Goal: Navigation & Orientation: Find specific page/section

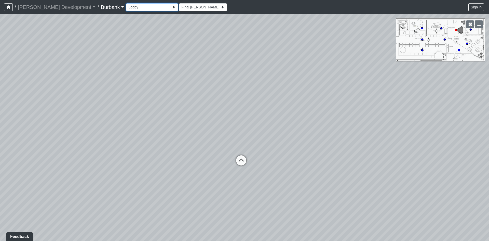
click at [126, 8] on select "Couch Counter Entry Pool Table Seating Cardio Entry Weights Archway Flatscreen …" at bounding box center [152, 7] width 52 height 8
click at [126, 3] on select "Couch Counter Entry Pool Table Seating Cardio Entry Weights Archway Flatscreen …" at bounding box center [152, 7] width 52 height 8
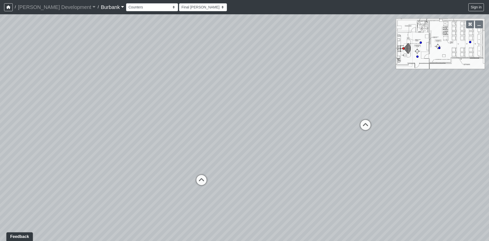
click at [438, 48] on icon at bounding box center [439, 48] width 3 height 3
drag, startPoint x: 221, startPoint y: 145, endPoint x: 250, endPoint y: 117, distance: 40.2
click at [250, 117] on div "Loading... B1 - Gallery Link (L4) - Bench Loading... B1 - Gallery Link (L4) - P…" at bounding box center [244, 127] width 489 height 227
click at [226, 160] on div "Loading... B1 - Gallery Link (L4) - Bench Loading... B1 - Gallery Link (L4) - P…" at bounding box center [244, 127] width 489 height 227
click at [233, 140] on icon at bounding box center [238, 137] width 15 height 15
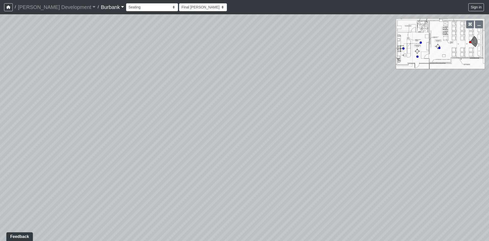
drag, startPoint x: 221, startPoint y: 142, endPoint x: 340, endPoint y: 102, distance: 126.0
click at [375, 91] on div "Loading... B1 - Gallery Link (L4) - Bench Loading... B1 - Gallery Link (L4) - P…" at bounding box center [244, 127] width 489 height 227
drag, startPoint x: 98, startPoint y: 101, endPoint x: 227, endPoint y: 114, distance: 129.6
click at [227, 114] on div "Loading... B1 - Gallery Link (L4) - Bench Loading... B1 - Gallery Link (L4) - P…" at bounding box center [244, 127] width 489 height 227
click at [88, 60] on icon at bounding box center [88, 55] width 15 height 15
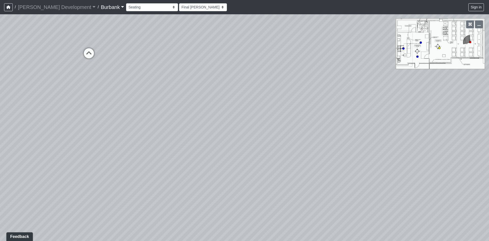
select select "eLDETUL3oPLzxJ2N93gwJr"
drag, startPoint x: 212, startPoint y: 79, endPoint x: 1, endPoint y: 57, distance: 212.4
click at [19, 60] on div "Loading... B1 - Gallery Link (L4) - Bench Loading... B1 - Gallery Link (L4) - P…" at bounding box center [244, 127] width 489 height 227
drag, startPoint x: 69, startPoint y: 55, endPoint x: 1, endPoint y: 194, distance: 154.3
click at [3, 195] on div "Loading... B1 - Gallery Link (L4) - Bench Loading... B1 - Gallery Link (L4) - P…" at bounding box center [244, 127] width 489 height 227
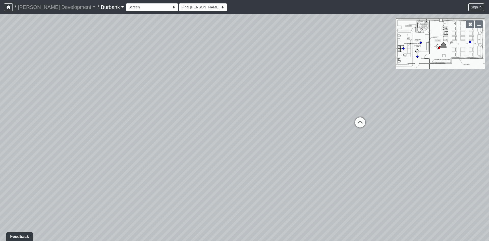
drag, startPoint x: 128, startPoint y: 69, endPoint x: 165, endPoint y: 80, distance: 38.2
click at [165, 80] on div "Loading... B1 - Gallery Link (L4) - Bench Loading... B1 - Gallery Link (L4) - P…" at bounding box center [244, 127] width 489 height 227
